Goal: Contribute content: Add original content to the website for others to see

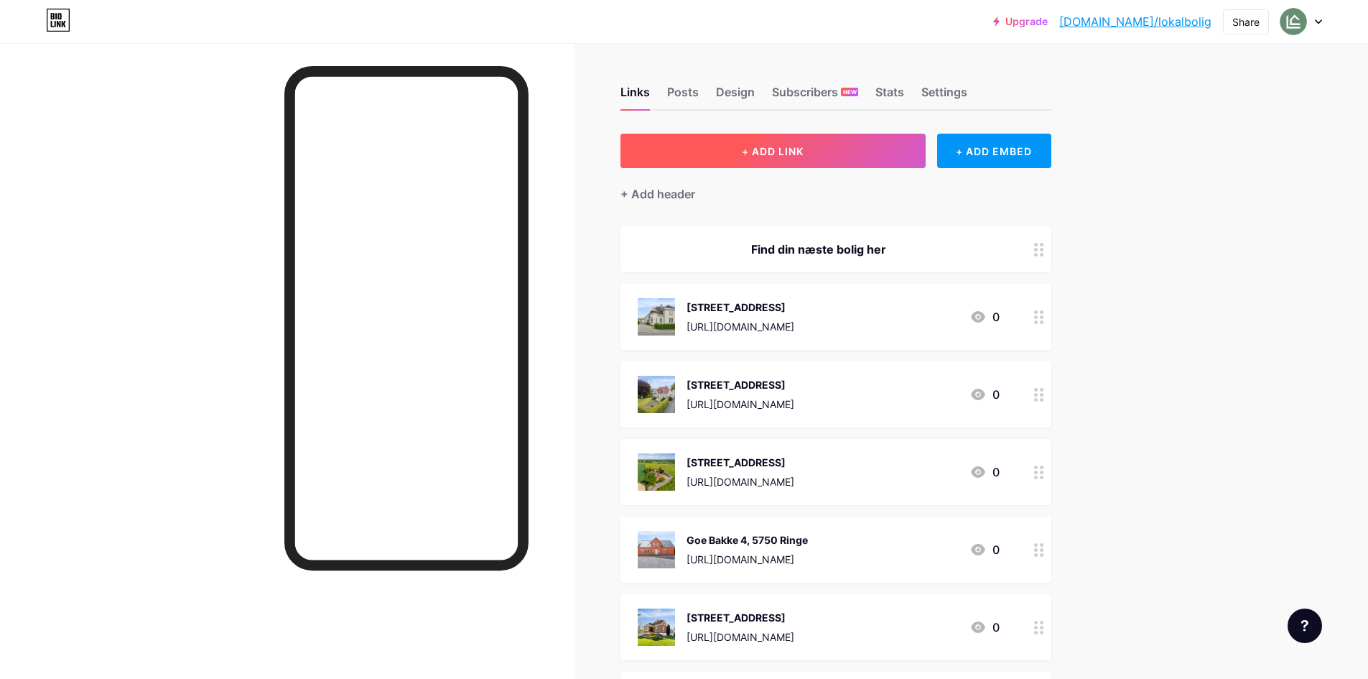
click at [791, 161] on button "+ ADD LINK" at bounding box center [772, 151] width 305 height 34
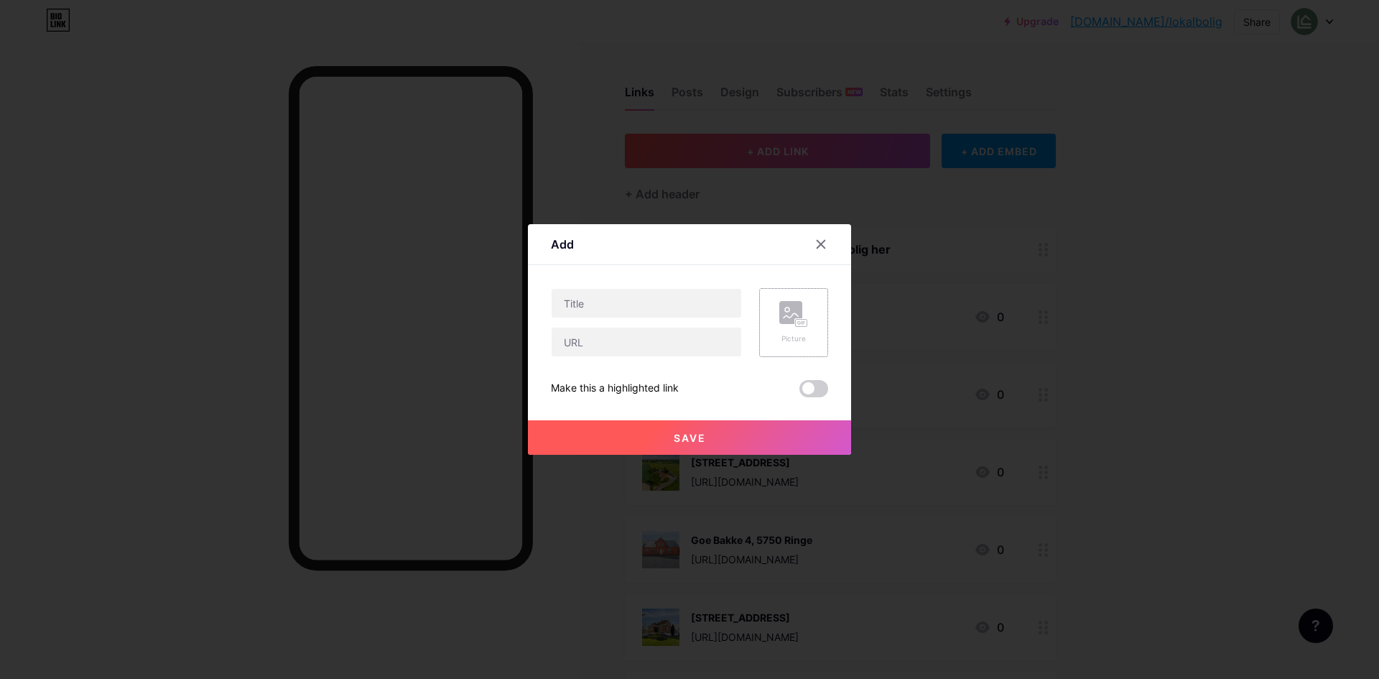
click at [793, 309] on rect at bounding box center [790, 312] width 23 height 23
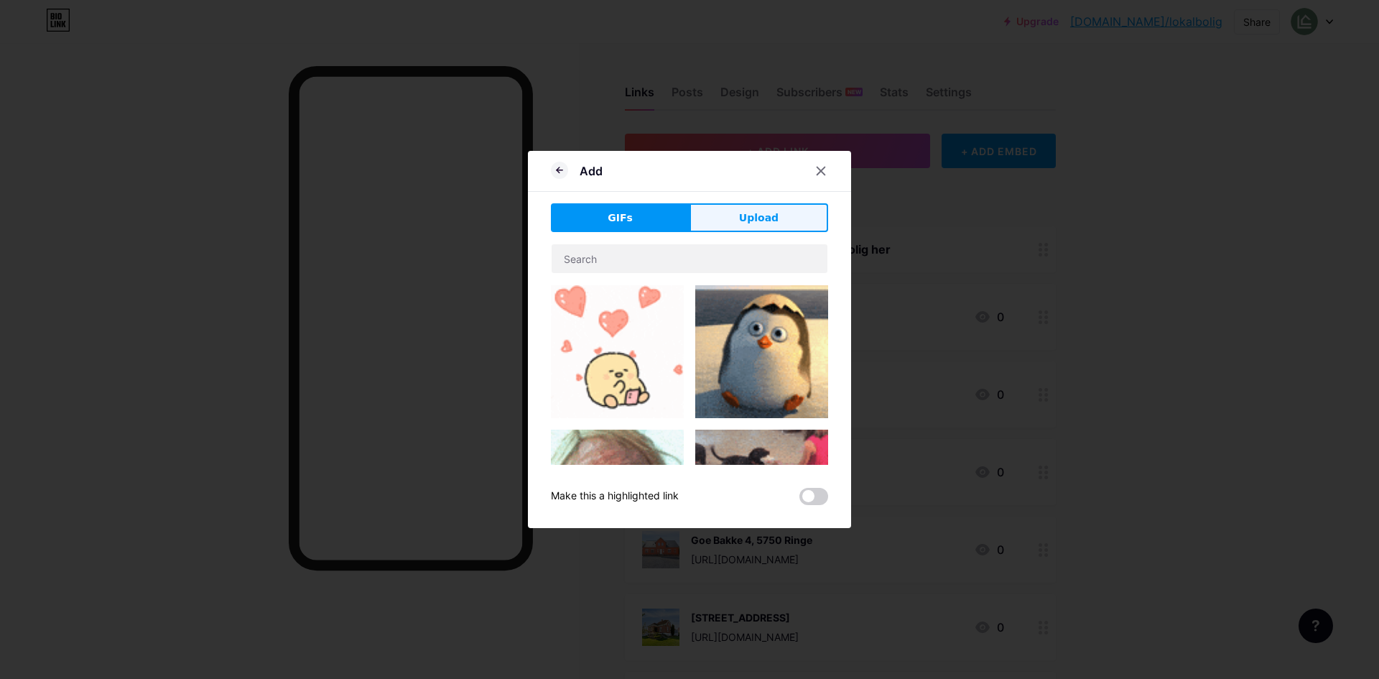
click at [750, 230] on button "Upload" at bounding box center [758, 217] width 139 height 29
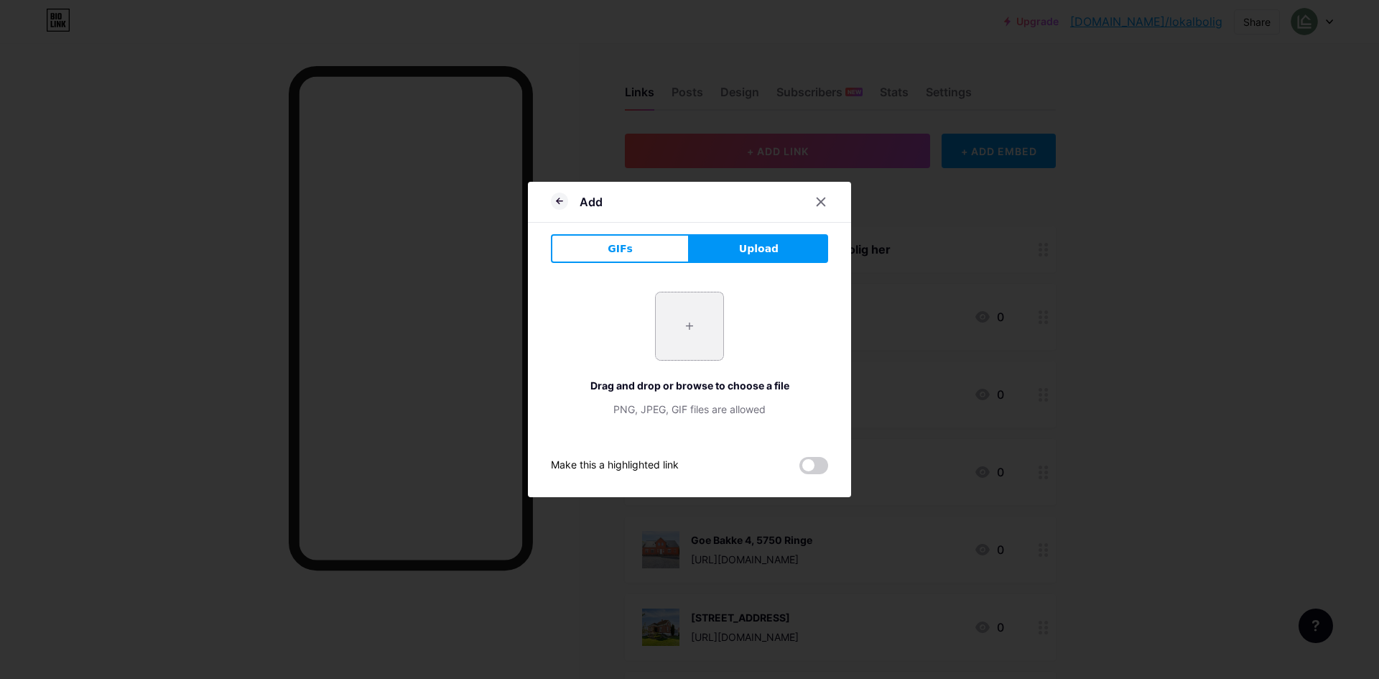
click at [690, 310] on input "file" at bounding box center [689, 325] width 67 height 67
type input "C:\fakepath\DJI-0115.webp"
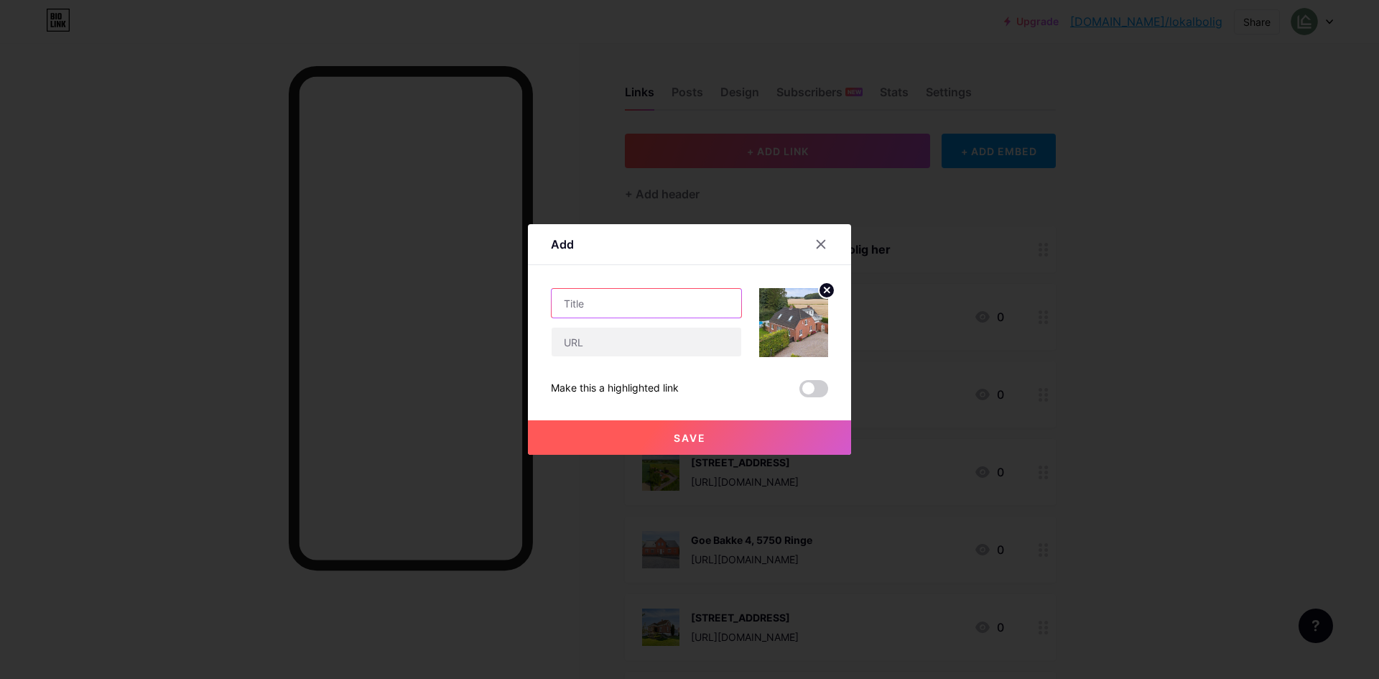
click at [631, 303] on input "text" at bounding box center [646, 303] width 190 height 29
paste input "[URL][DOMAIN_NAME]"
click at [622, 343] on input "text" at bounding box center [646, 341] width 190 height 29
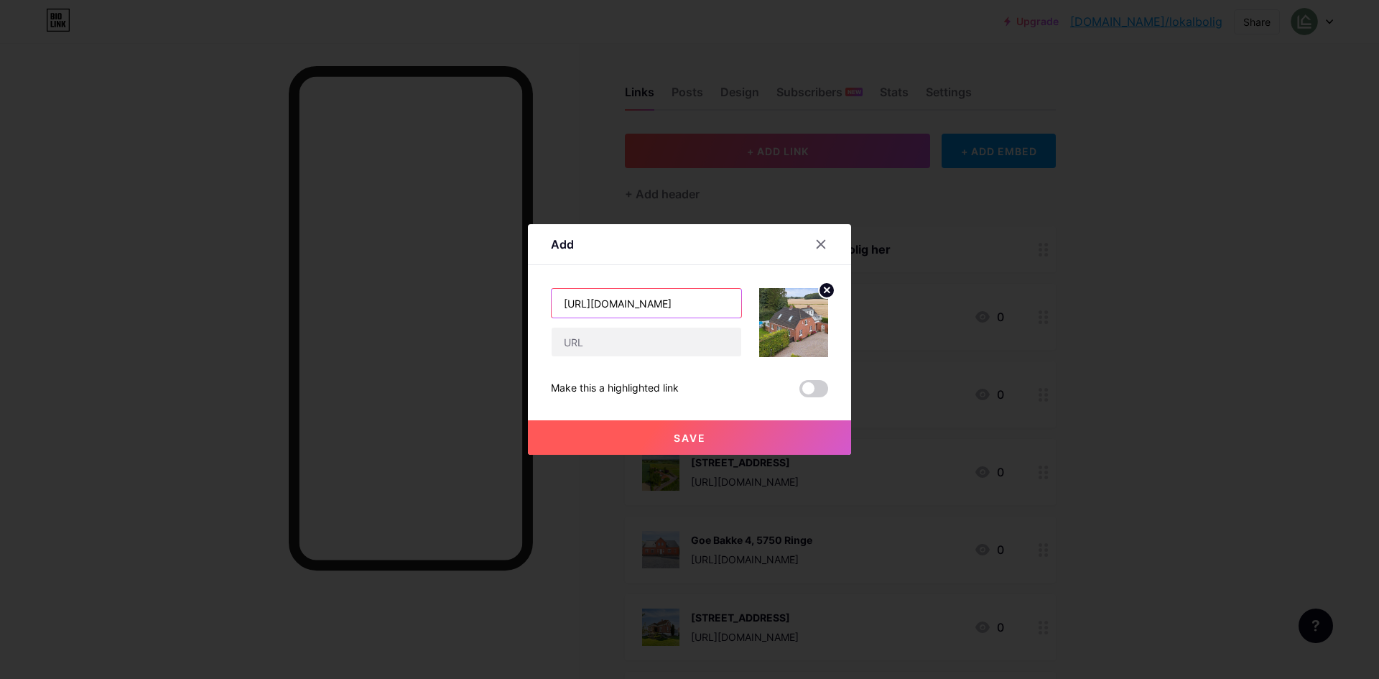
click at [610, 303] on input "[URL][DOMAIN_NAME]" at bounding box center [646, 303] width 190 height 29
type input "[STREET_ADDRESS]"
click at [642, 327] on input "text" at bounding box center [646, 341] width 190 height 29
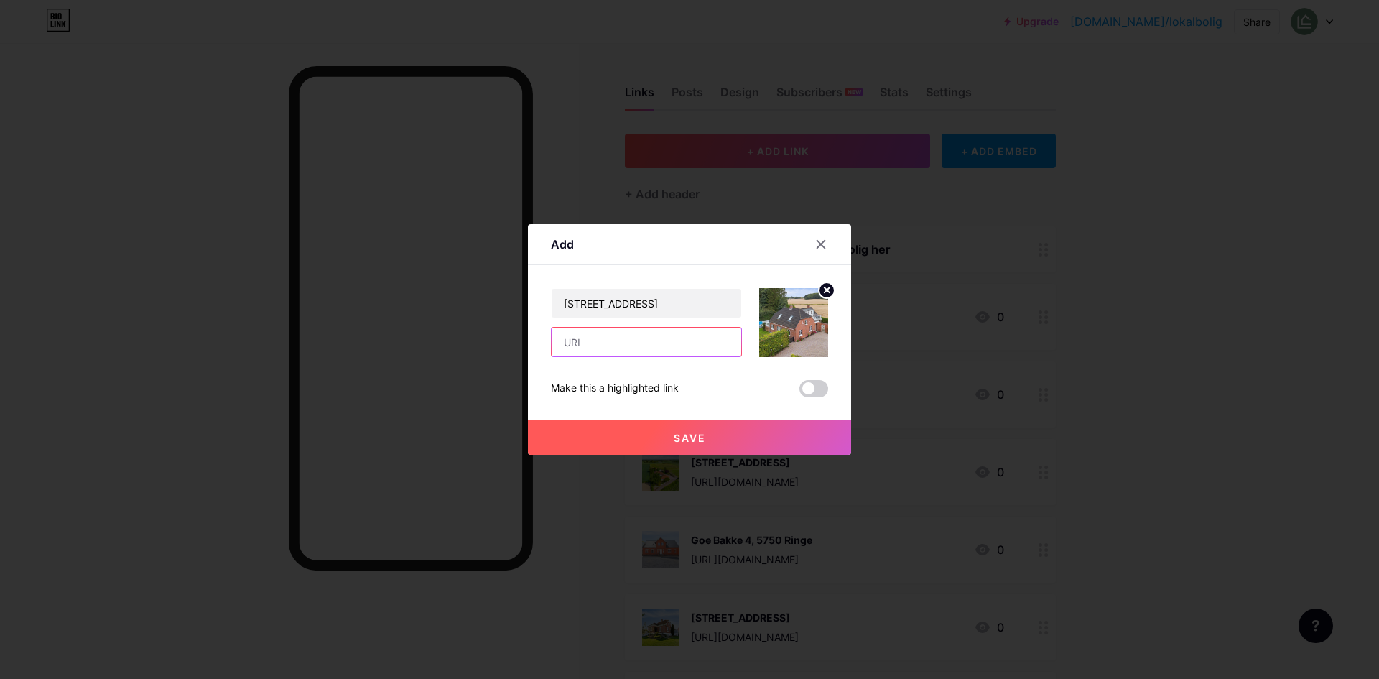
paste input "[URL][DOMAIN_NAME]"
type input "[URL][DOMAIN_NAME]"
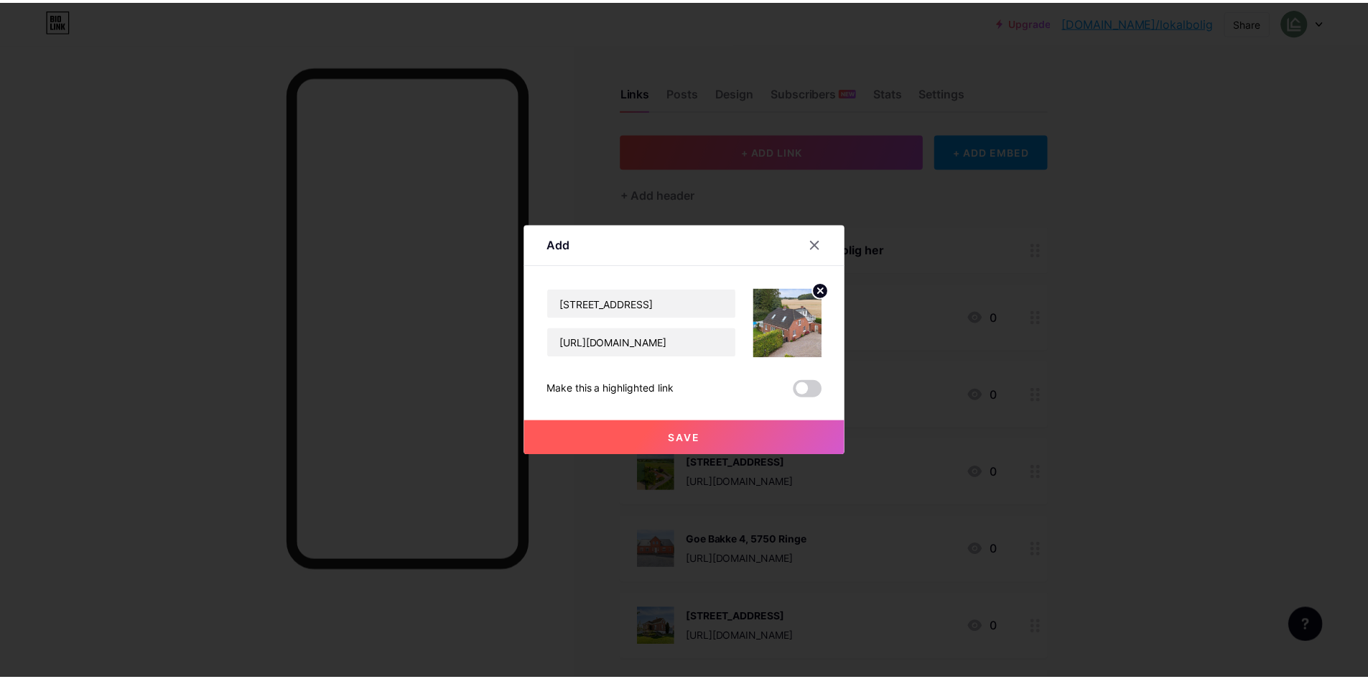
scroll to position [0, 0]
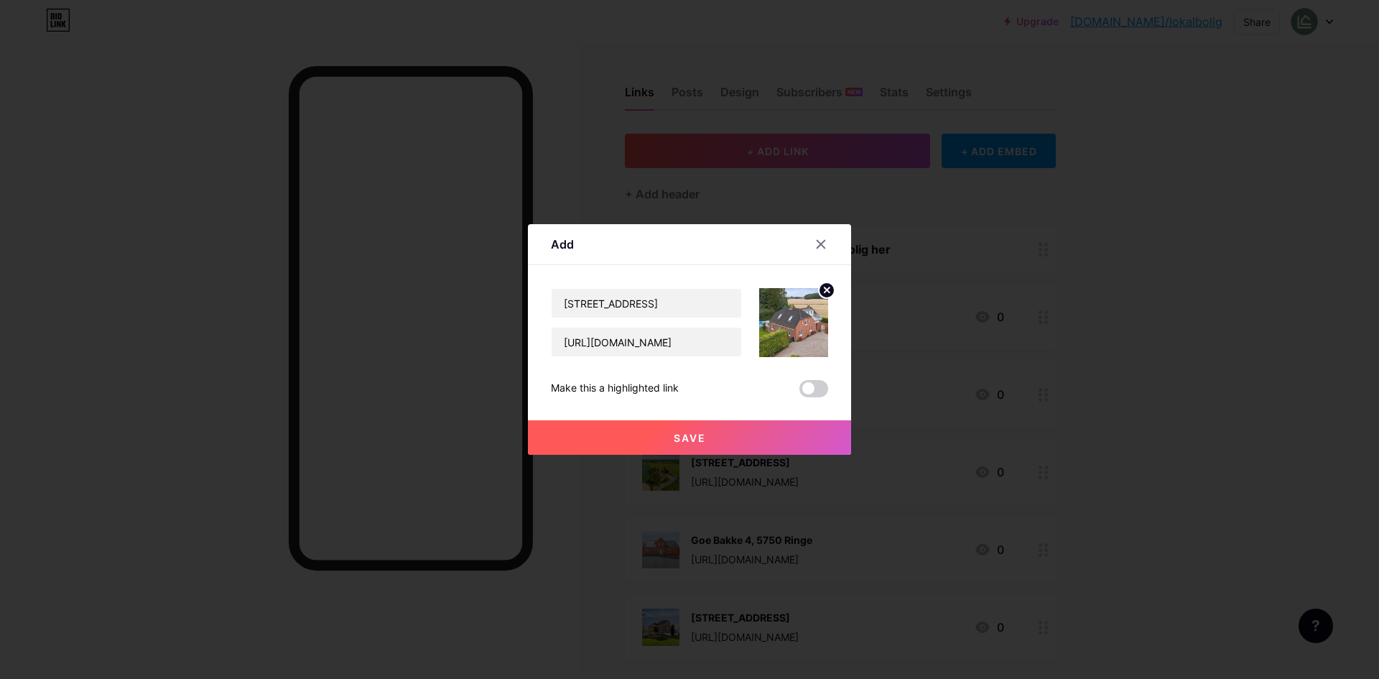
click at [766, 430] on button "Save" at bounding box center [689, 437] width 323 height 34
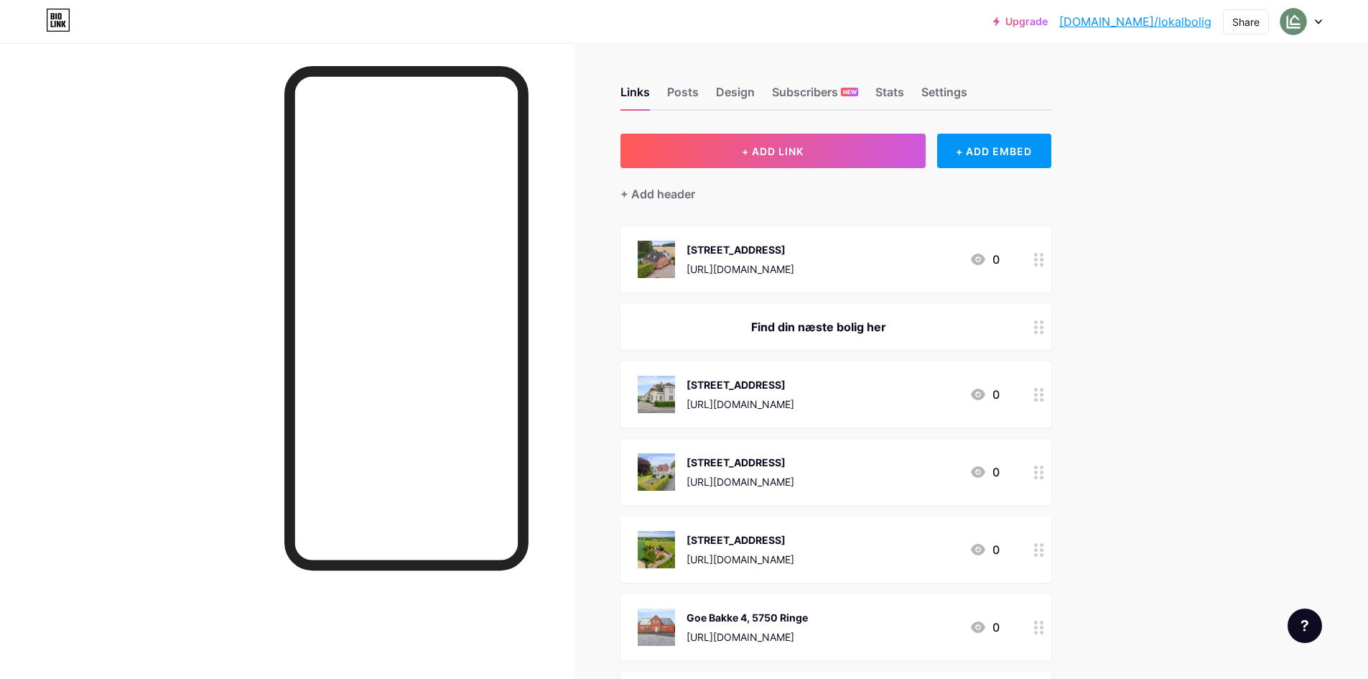
drag, startPoint x: 854, startPoint y: 265, endPoint x: 854, endPoint y: 302, distance: 37.3
click at [854, 302] on span "[STREET_ADDRESS] [URL][DOMAIN_NAME] 0 Find din næste bolig her [STREET_ADDRESS]…" at bounding box center [835, 675] width 431 height 899
